Goal: Information Seeking & Learning: Learn about a topic

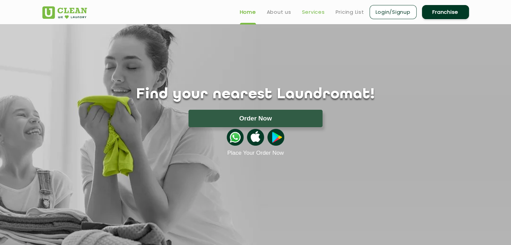
click at [305, 11] on link "Services" at bounding box center [313, 12] width 23 height 8
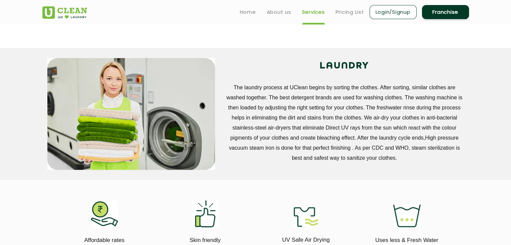
scroll to position [222, 0]
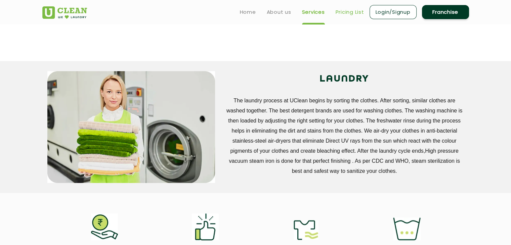
click at [343, 15] on link "Pricing List" at bounding box center [349, 12] width 29 height 8
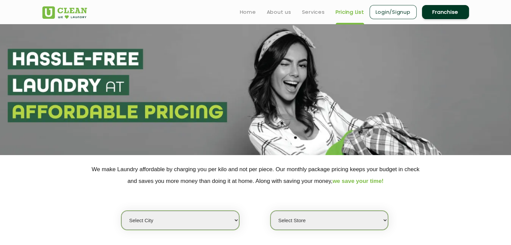
click at [137, 224] on select "Select city [GEOGRAPHIC_DATA] [GEOGRAPHIC_DATA] [GEOGRAPHIC_DATA] [GEOGRAPHIC_D…" at bounding box center [180, 220] width 118 height 19
select select "1"
click at [121, 211] on select "Select city [GEOGRAPHIC_DATA] [GEOGRAPHIC_DATA] [GEOGRAPHIC_DATA] [GEOGRAPHIC_D…" at bounding box center [180, 220] width 118 height 19
click at [284, 217] on select "Select Store [GEOGRAPHIC_DATA] [GEOGRAPHIC_DATA] 2 [GEOGRAPHIC_DATA] [PERSON_NA…" at bounding box center [329, 220] width 118 height 19
select select "118"
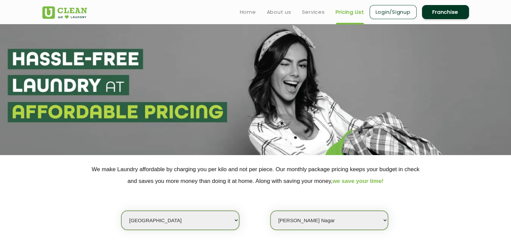
click at [270, 211] on select "Select Store [GEOGRAPHIC_DATA] [GEOGRAPHIC_DATA] 2 [GEOGRAPHIC_DATA] [PERSON_NA…" at bounding box center [329, 220] width 118 height 19
